Goal: Transaction & Acquisition: Purchase product/service

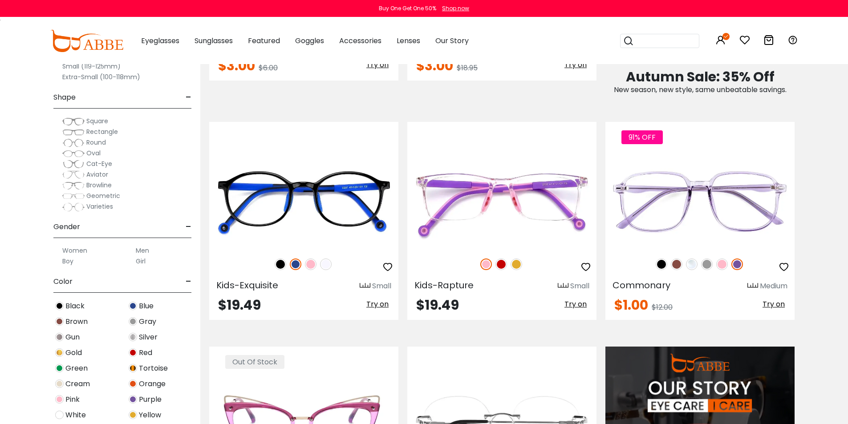
scroll to position [802, 0]
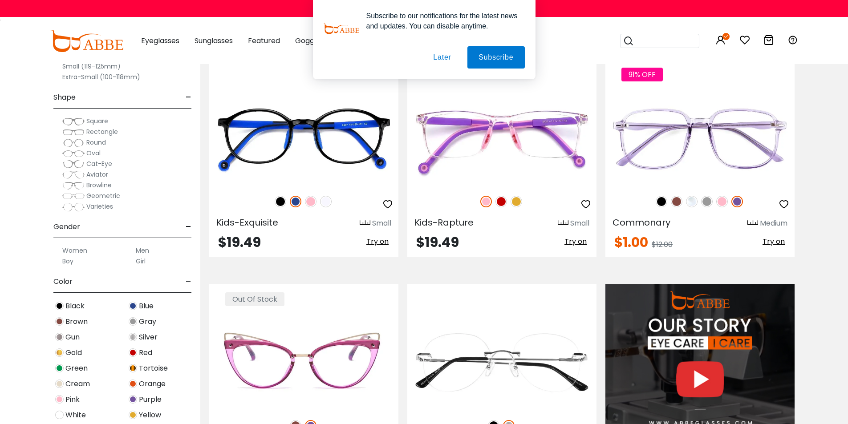
click at [77, 154] on img at bounding box center [73, 153] width 22 height 9
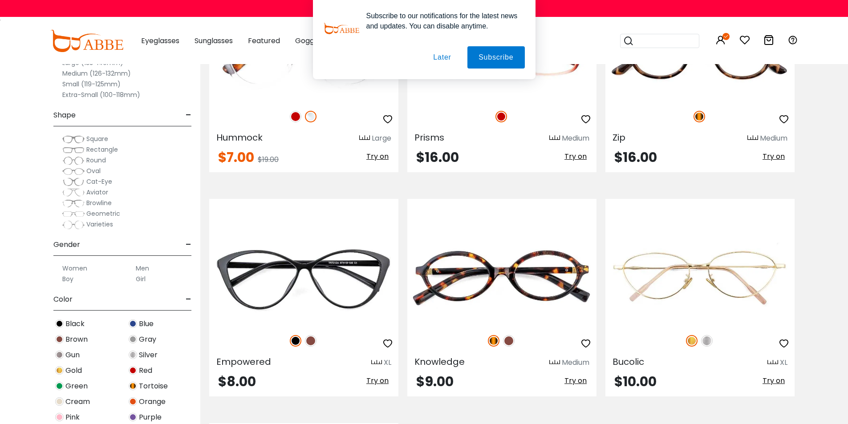
scroll to position [1381, 0]
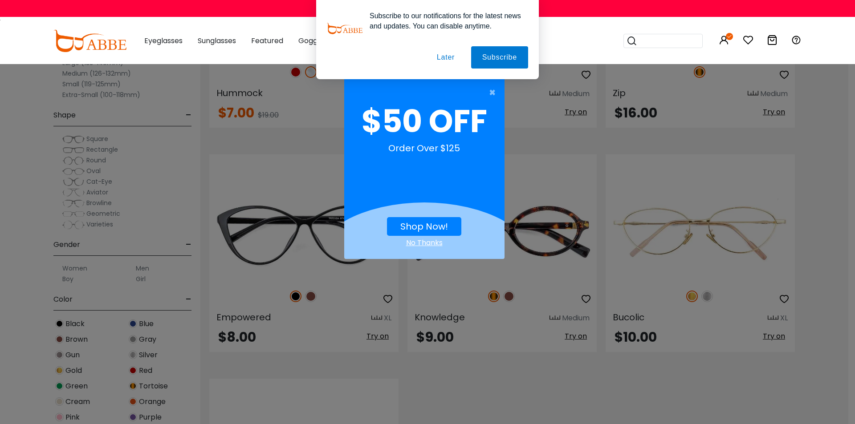
click at [431, 243] on div "No Thanks" at bounding box center [424, 243] width 160 height 11
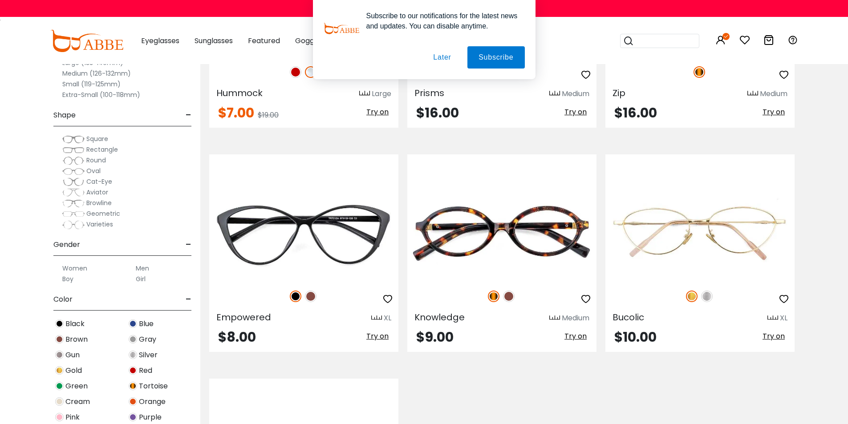
click at [0, 0] on button "Later" at bounding box center [0, 0] width 0 height 0
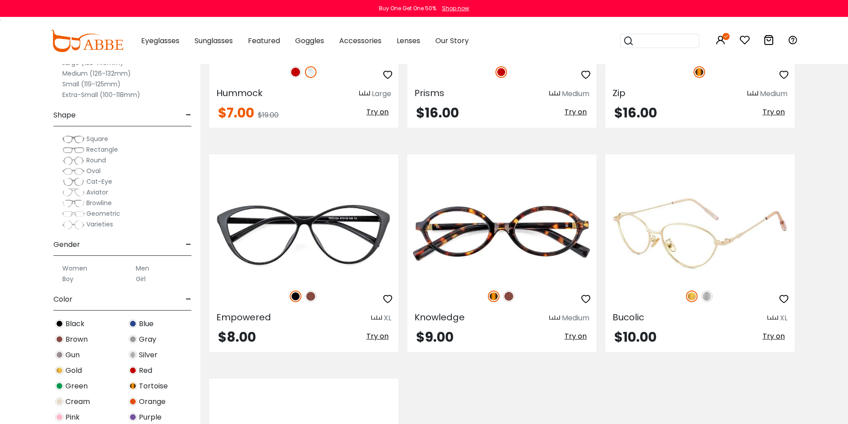
click at [709, 298] on img at bounding box center [707, 297] width 12 height 12
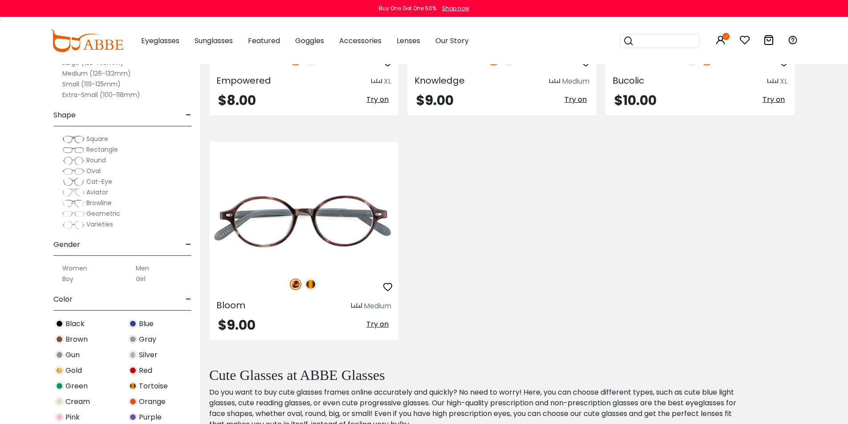
scroll to position [1692, 0]
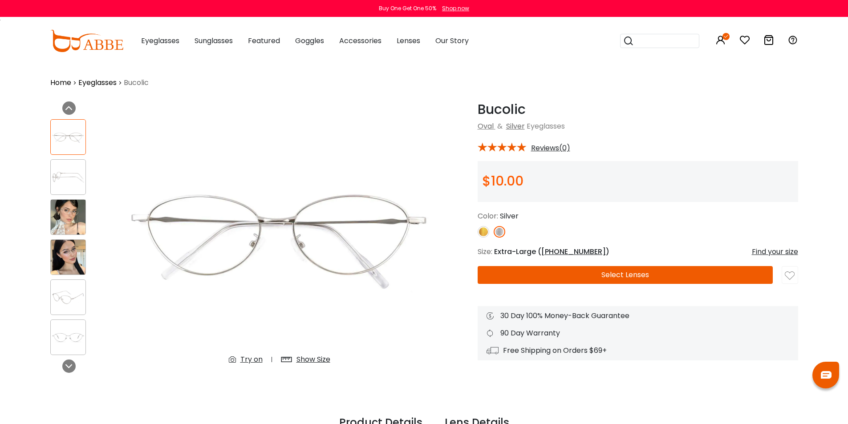
click at [67, 203] on img at bounding box center [68, 217] width 35 height 35
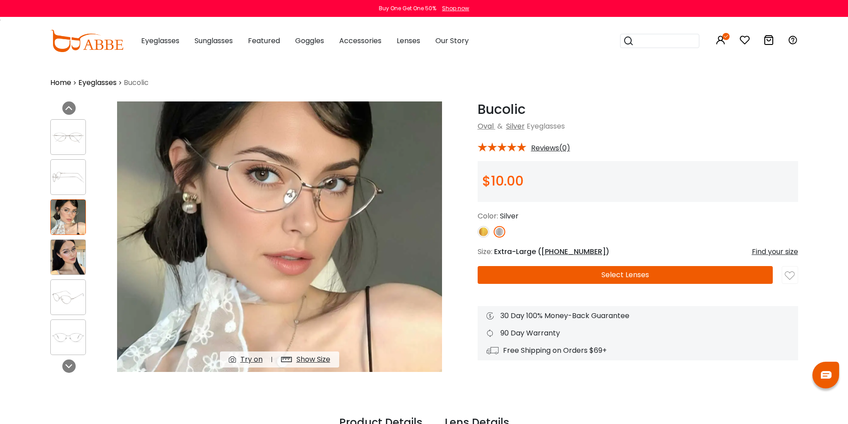
click at [68, 257] on img at bounding box center [68, 257] width 35 height 35
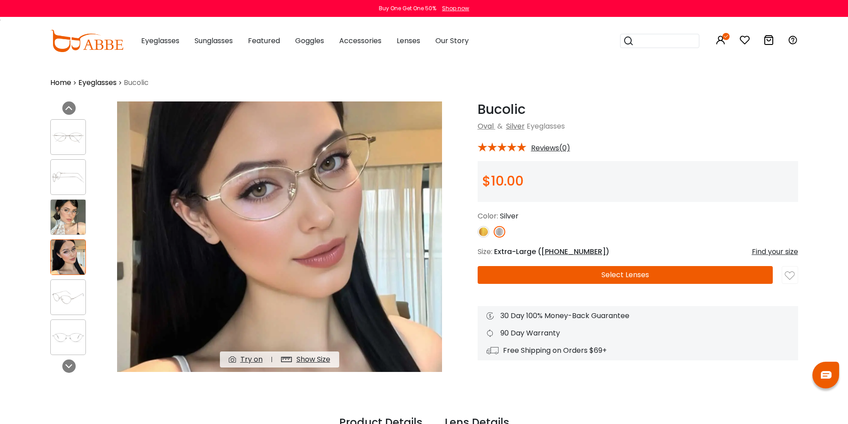
click at [253, 361] on div "Try on" at bounding box center [252, 360] width 22 height 11
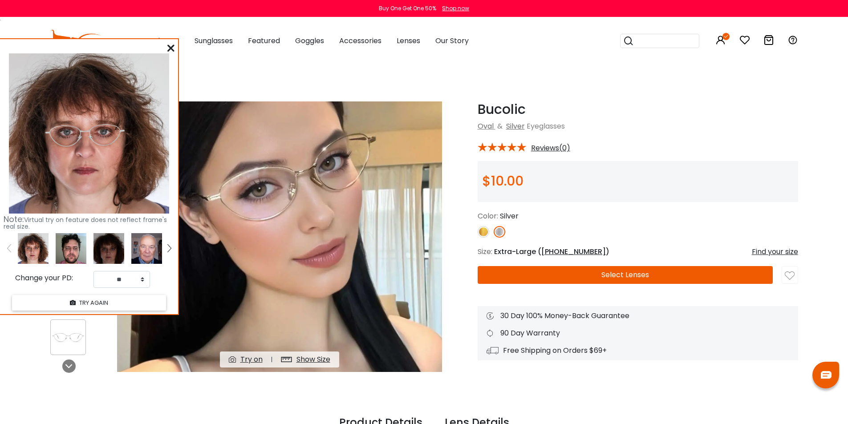
click at [107, 251] on img at bounding box center [109, 248] width 31 height 31
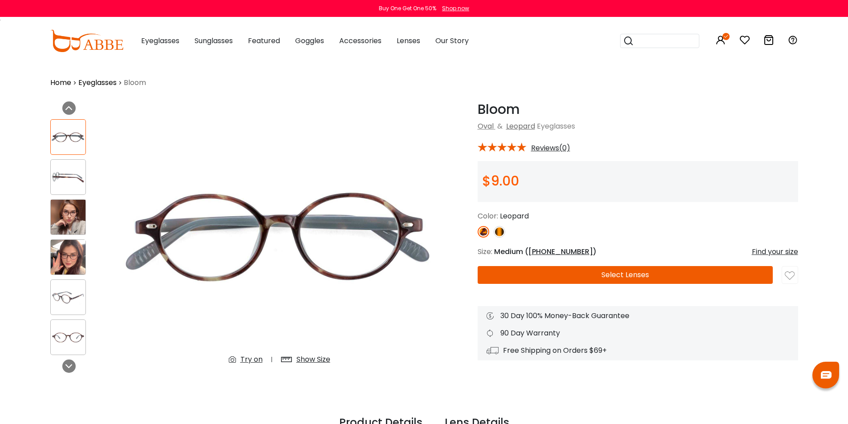
click at [256, 359] on div "Try on" at bounding box center [252, 360] width 22 height 11
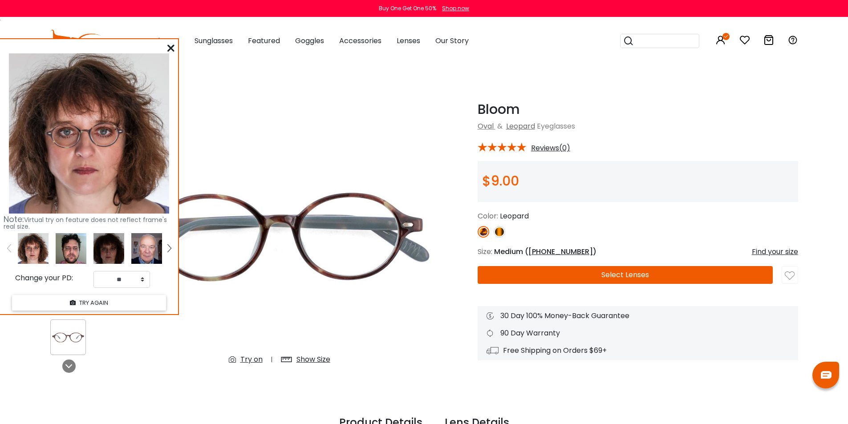
click at [41, 249] on img at bounding box center [33, 248] width 31 height 31
click at [115, 252] on img at bounding box center [109, 248] width 31 height 31
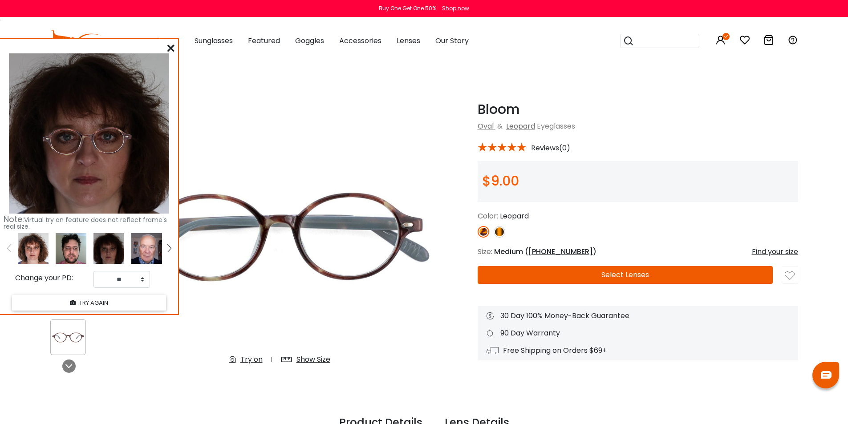
click at [171, 249] on link at bounding box center [169, 248] width 11 height 31
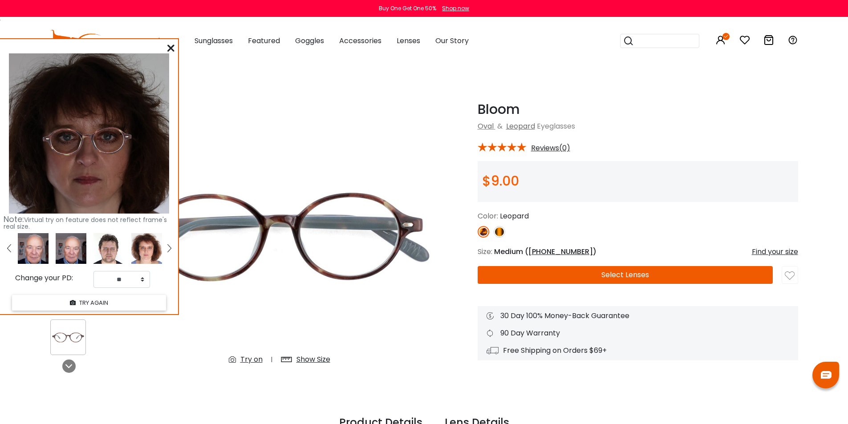
click at [152, 253] on img at bounding box center [146, 248] width 31 height 31
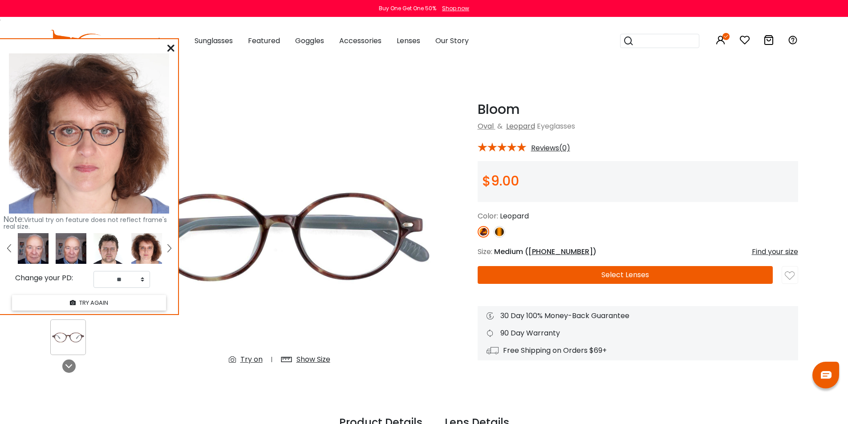
click at [314, 358] on div "Show Size" at bounding box center [314, 360] width 34 height 11
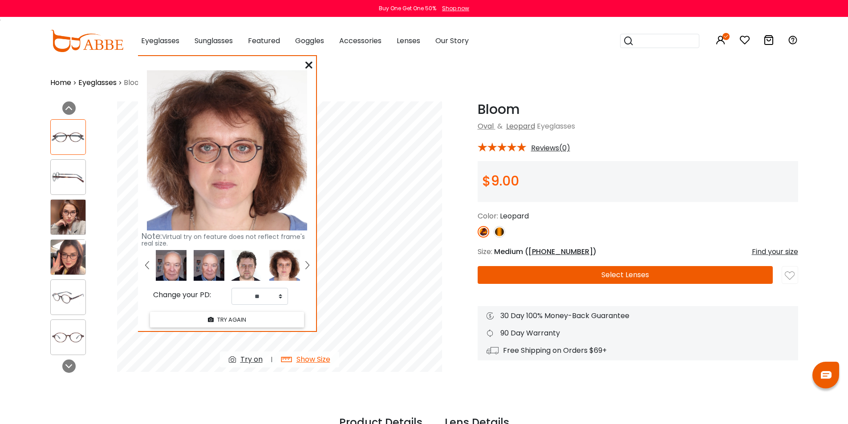
drag, startPoint x: 114, startPoint y: 50, endPoint x: 253, endPoint y: 67, distance: 139.1
click at [253, 67] on div "Note: Virtual try on feature does not reflect frame's real size. Change your PD…" at bounding box center [227, 193] width 178 height 275
click at [308, 267] on img at bounding box center [308, 265] width 4 height 8
click at [178, 264] on img at bounding box center [171, 265] width 31 height 31
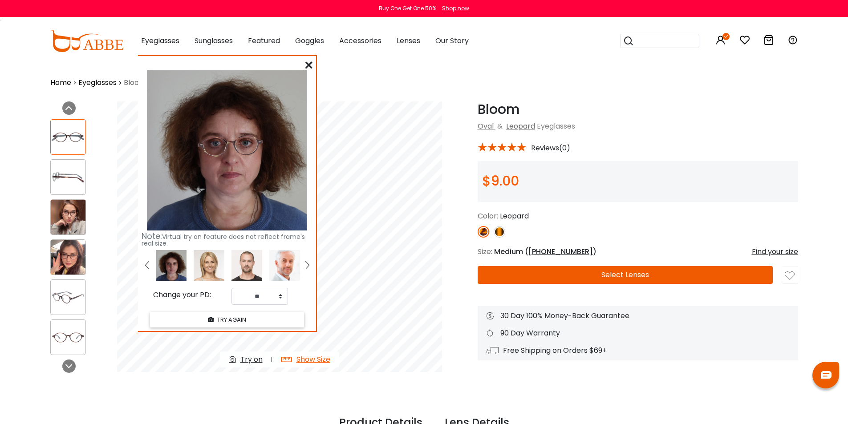
click at [152, 264] on link at bounding box center [147, 265] width 11 height 31
click at [206, 264] on img at bounding box center [209, 265] width 31 height 31
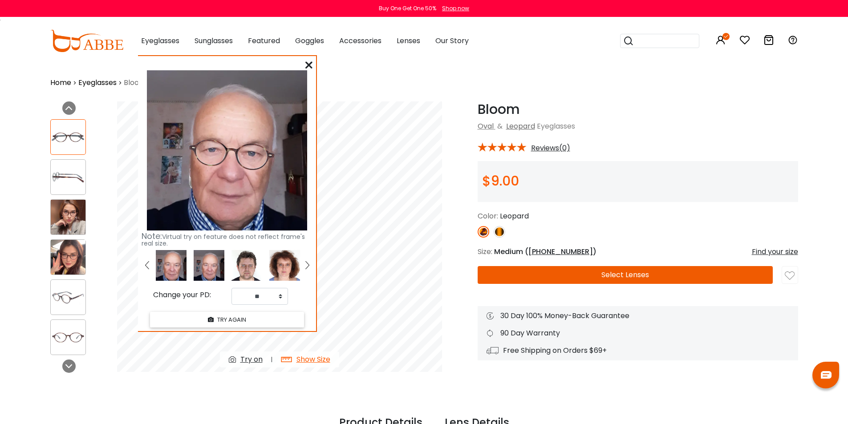
click at [257, 272] on img at bounding box center [247, 265] width 31 height 31
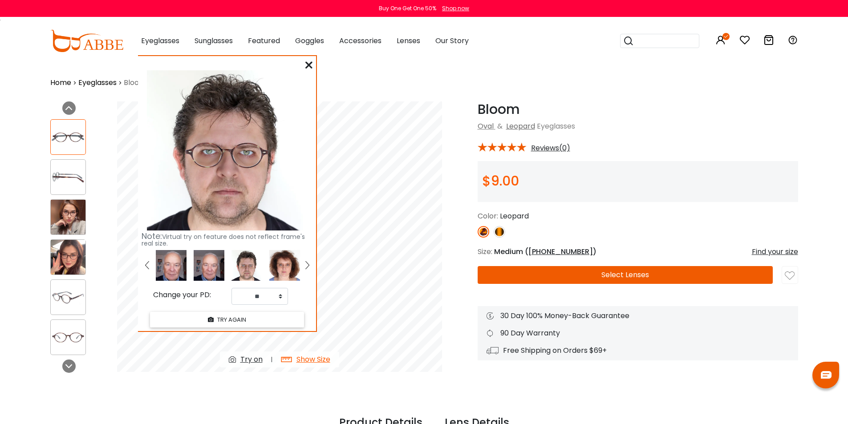
click at [145, 265] on link at bounding box center [147, 265] width 11 height 31
click at [249, 265] on img at bounding box center [247, 265] width 31 height 31
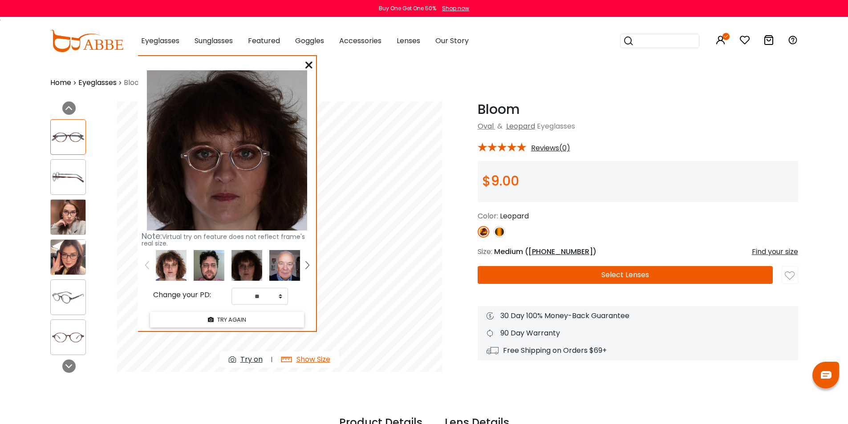
click at [172, 262] on img at bounding box center [171, 265] width 31 height 31
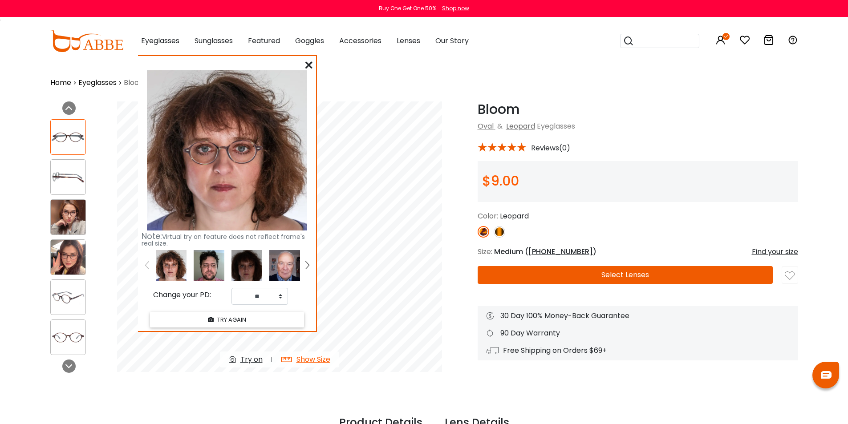
click at [311, 62] on icon at bounding box center [309, 64] width 7 height 7
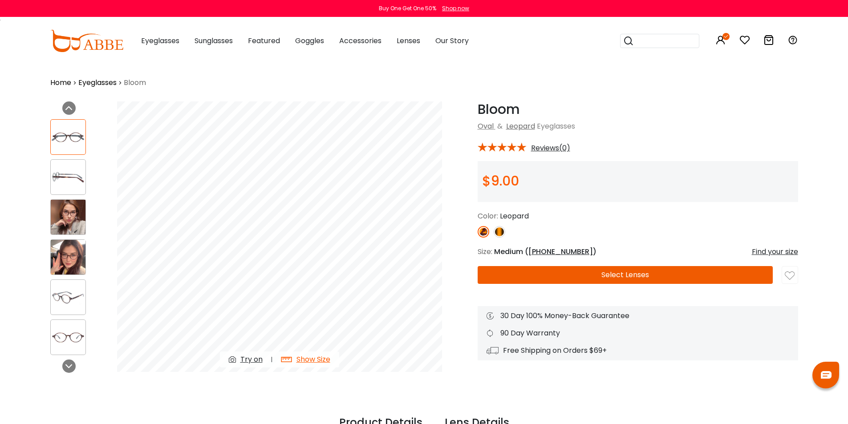
click at [497, 231] on img at bounding box center [500, 232] width 12 height 12
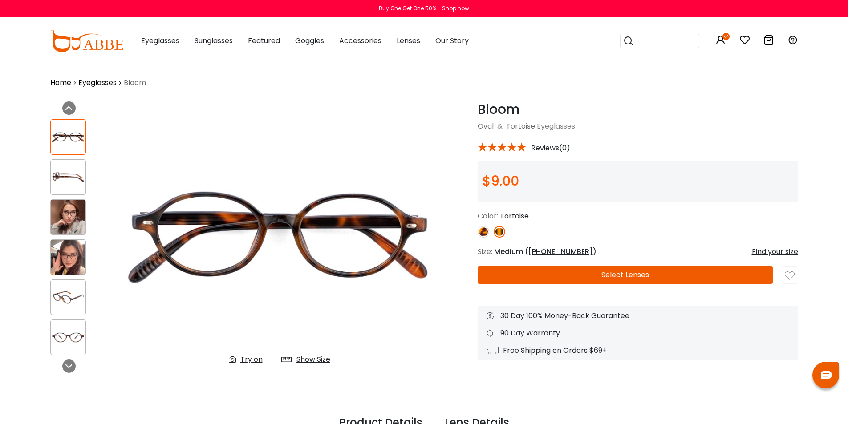
click at [248, 361] on div "Try on" at bounding box center [252, 360] width 22 height 11
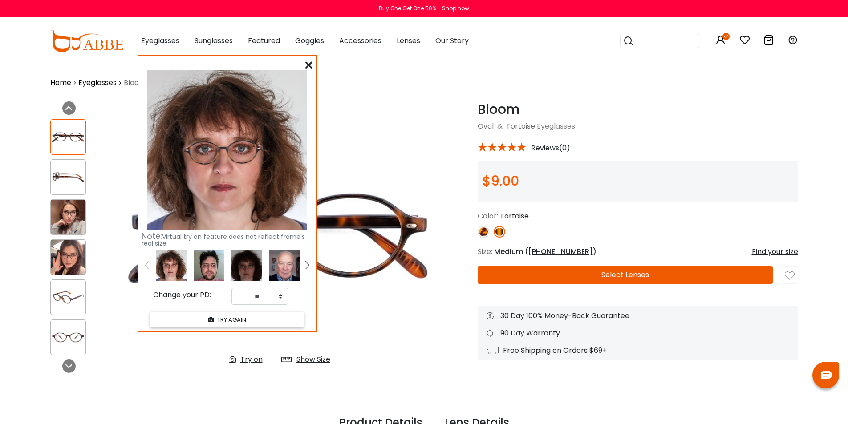
click at [78, 214] on img at bounding box center [68, 217] width 35 height 35
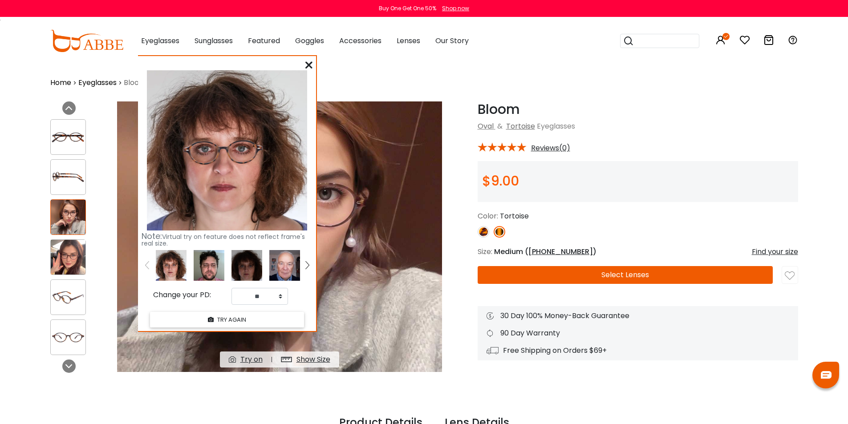
click at [309, 65] on icon at bounding box center [309, 64] width 7 height 7
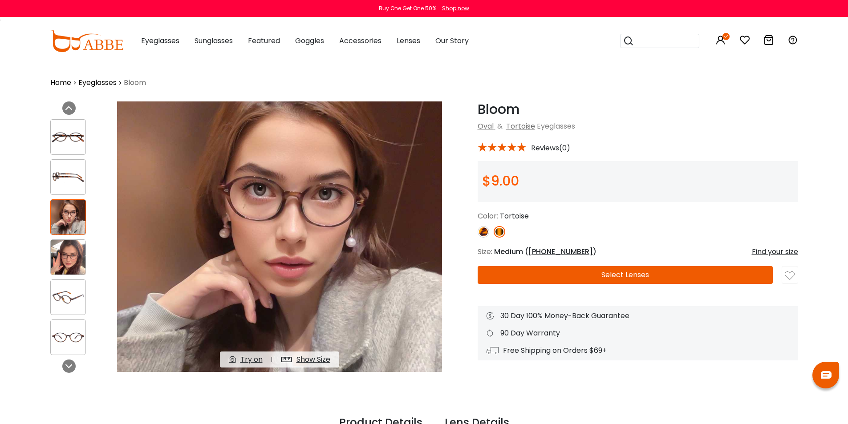
click at [482, 232] on img at bounding box center [484, 232] width 12 height 12
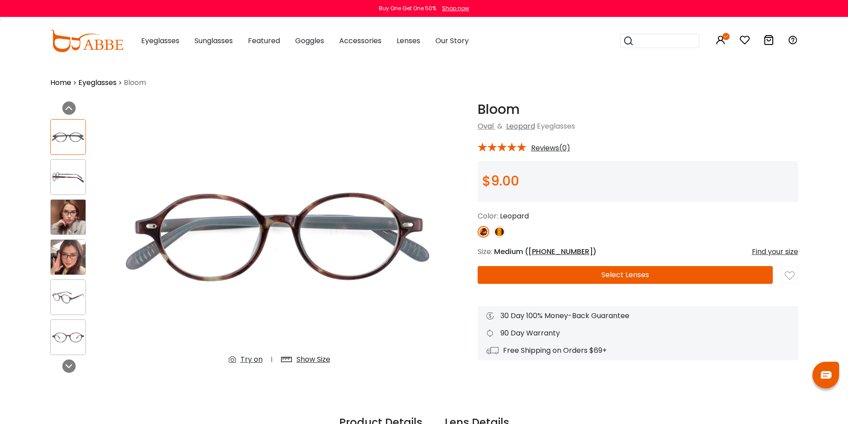
click at [69, 254] on img at bounding box center [68, 257] width 35 height 35
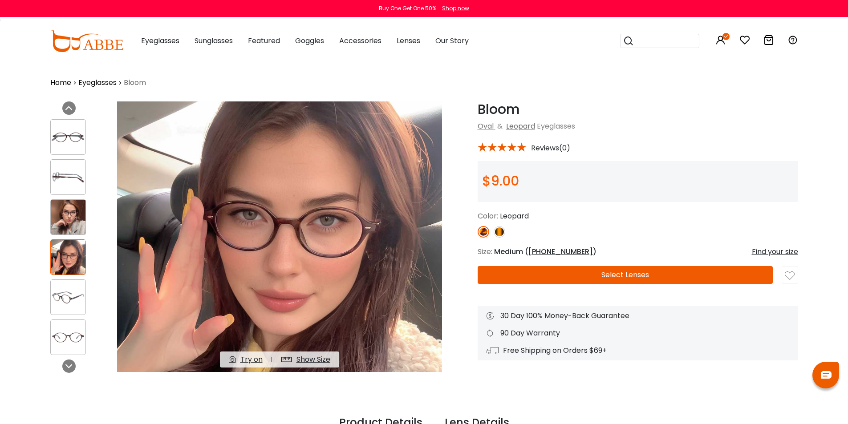
click at [70, 220] on img at bounding box center [68, 217] width 35 height 35
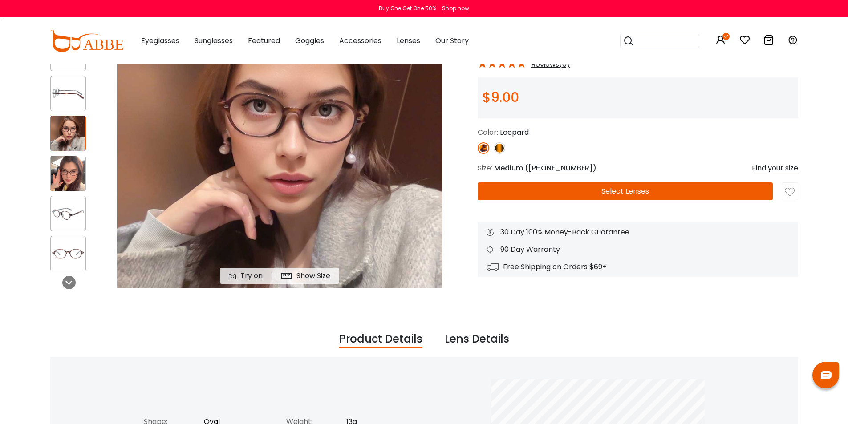
scroll to position [89, 0]
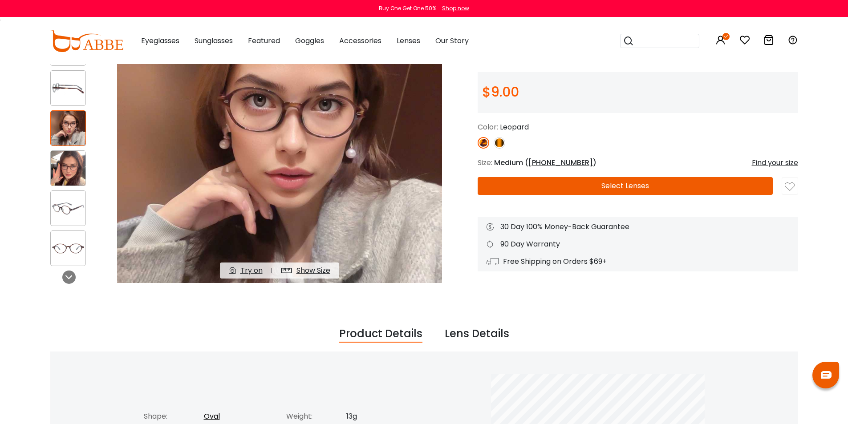
click at [242, 272] on div "Try on" at bounding box center [252, 270] width 22 height 11
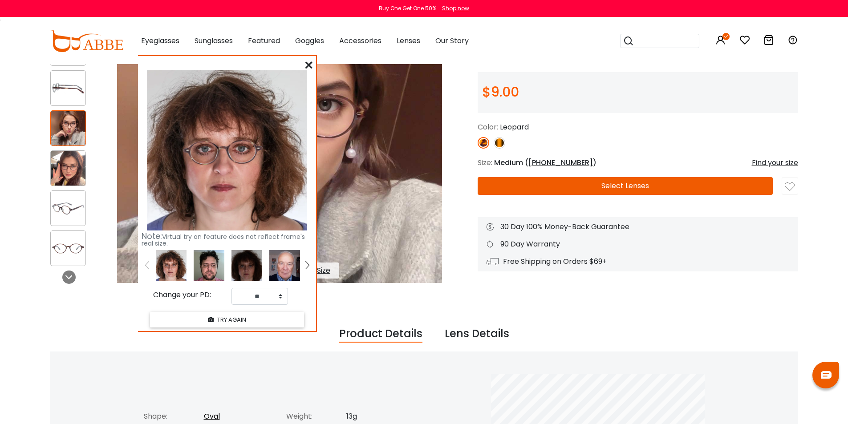
click at [306, 63] on icon at bounding box center [309, 64] width 7 height 7
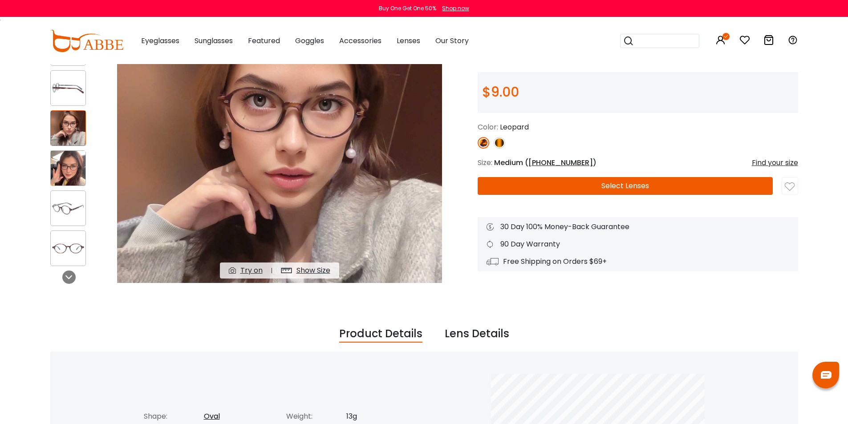
click at [66, 202] on img at bounding box center [68, 208] width 35 height 17
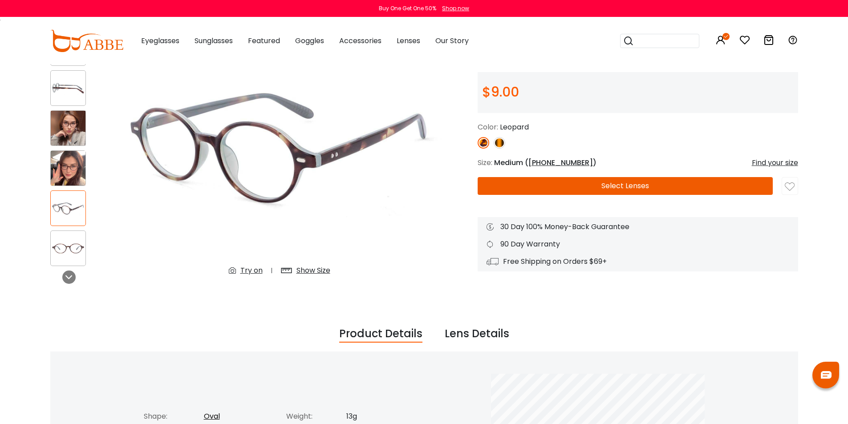
click at [74, 242] on img at bounding box center [68, 248] width 35 height 17
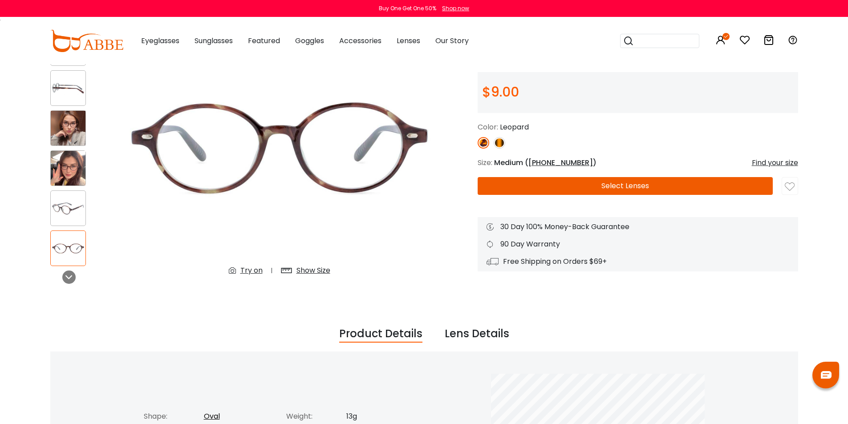
click at [65, 125] on img at bounding box center [68, 128] width 35 height 35
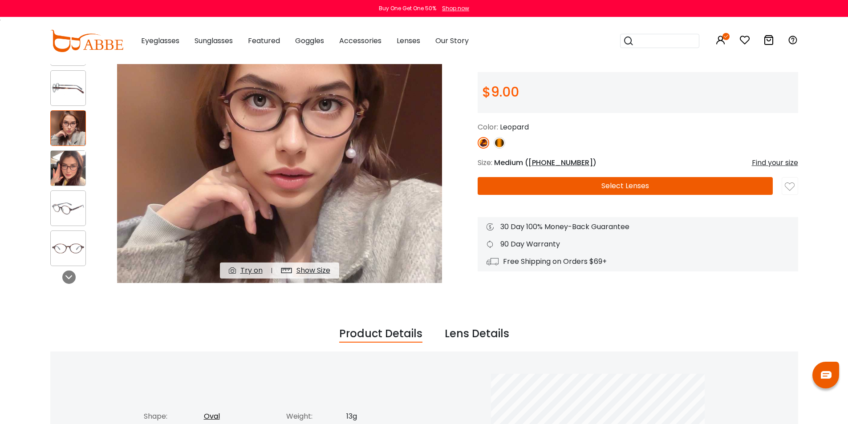
click at [500, 143] on img at bounding box center [500, 143] width 12 height 12
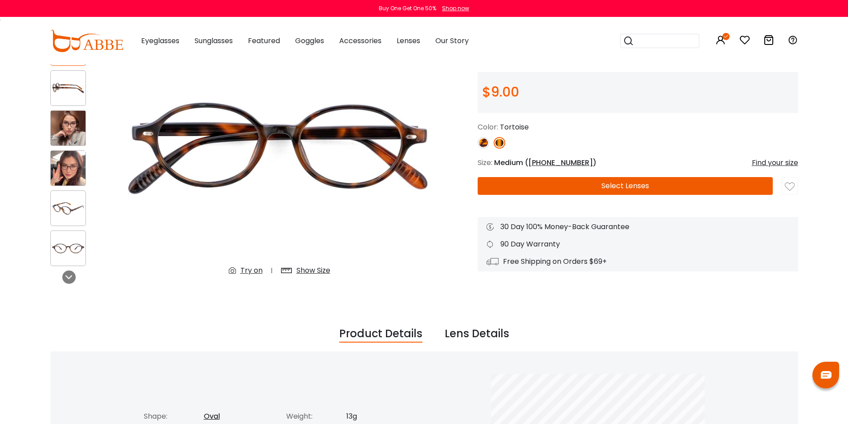
click at [245, 272] on div "Try on" at bounding box center [252, 270] width 22 height 11
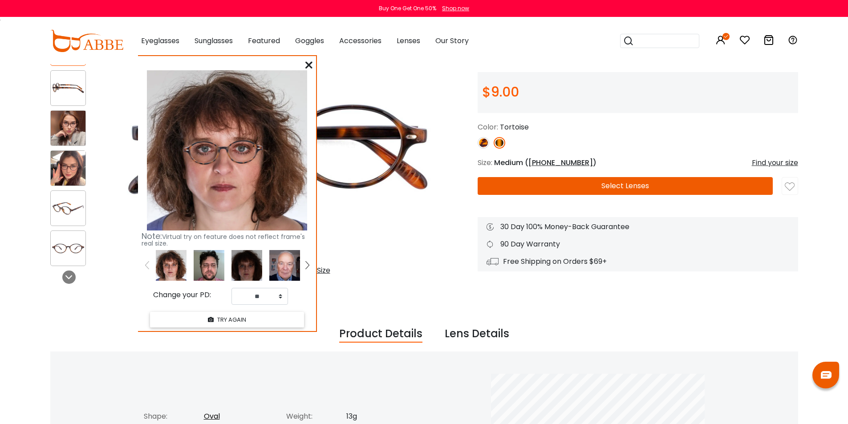
click at [310, 66] on icon at bounding box center [309, 64] width 7 height 7
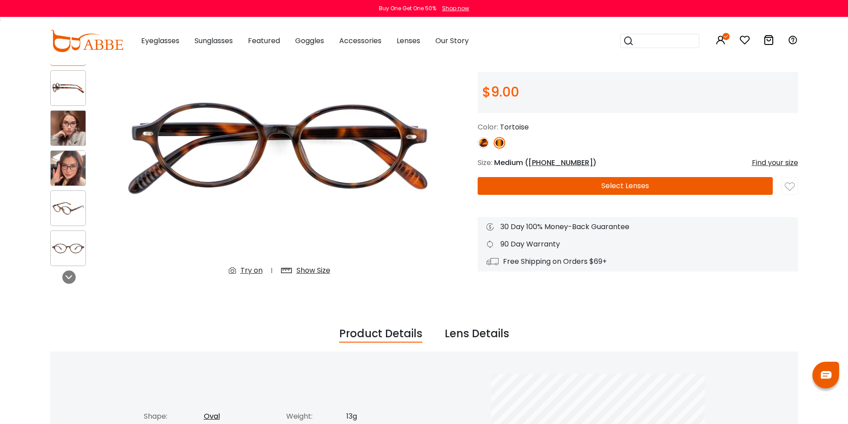
click at [481, 143] on img at bounding box center [484, 143] width 12 height 12
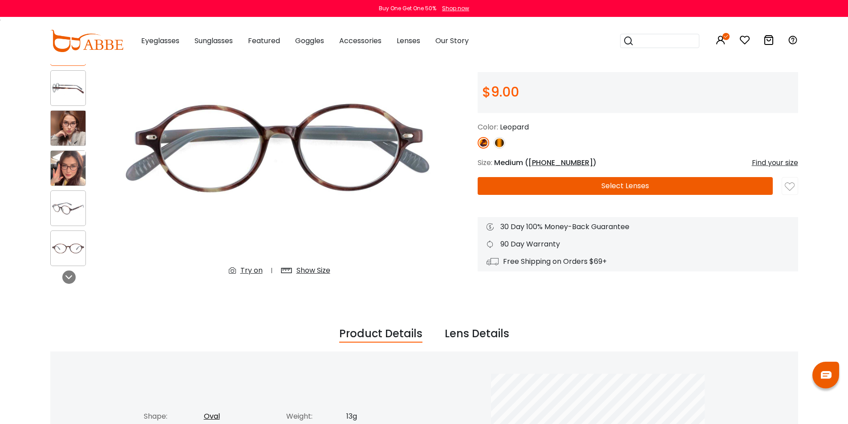
click at [256, 271] on div "Try on" at bounding box center [252, 270] width 22 height 11
